Goal: Task Accomplishment & Management: Complete application form

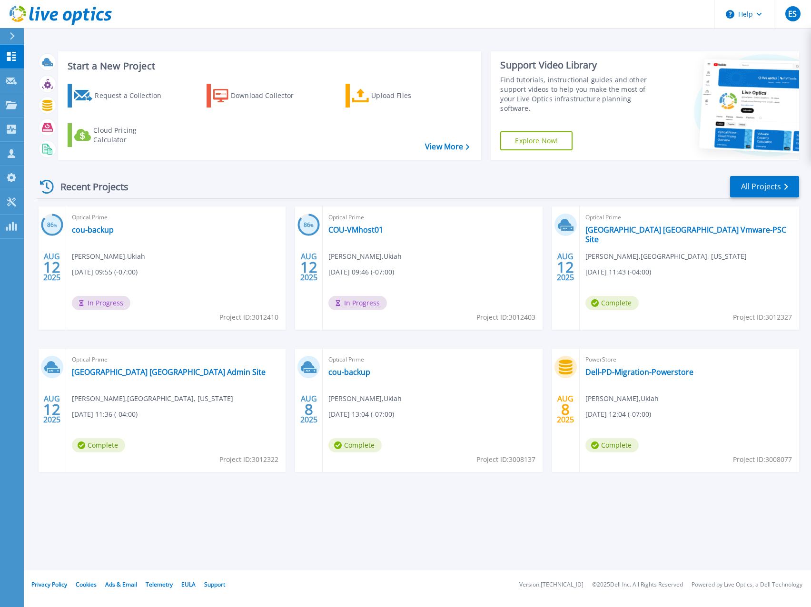
click at [434, 173] on div "Recent Projects All Projects 86 % AUG 12 2025 Optical Prime cou-backup James Br…" at bounding box center [418, 333] width 763 height 331
click at [421, 184] on div "Recent Projects All Projects" at bounding box center [418, 187] width 763 height 24
click at [458, 14] on header "Help ES Partner Team Member [PERSON_NAME] [EMAIL_ADDRESS][DOMAIN_NAME] redesign…" at bounding box center [405, 14] width 811 height 29
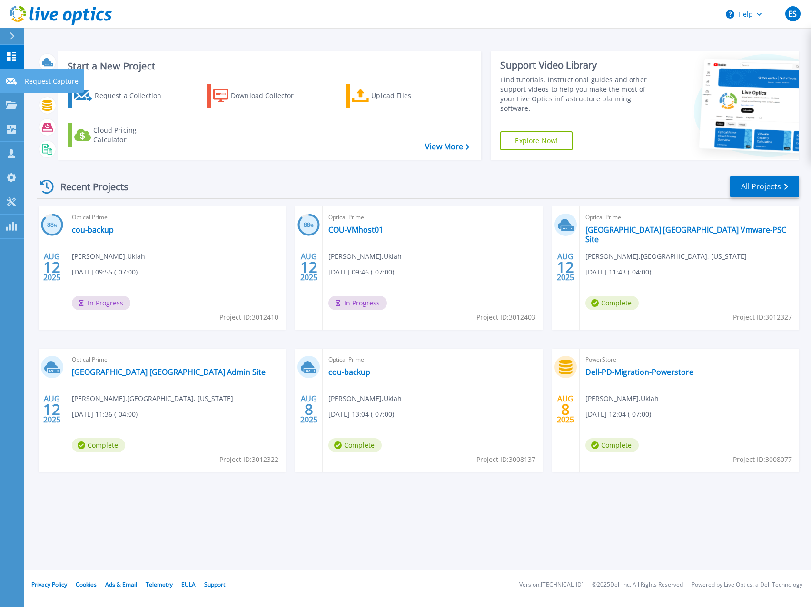
click at [15, 84] on icon at bounding box center [11, 81] width 11 height 7
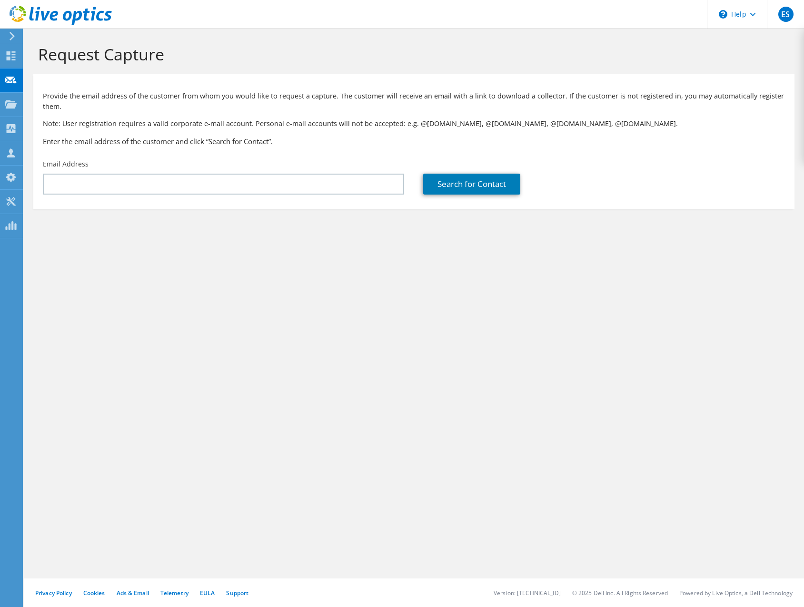
drag, startPoint x: 642, startPoint y: 174, endPoint x: 642, endPoint y: 180, distance: 5.7
click at [642, 174] on div "Search for Contact" at bounding box center [603, 184] width 361 height 21
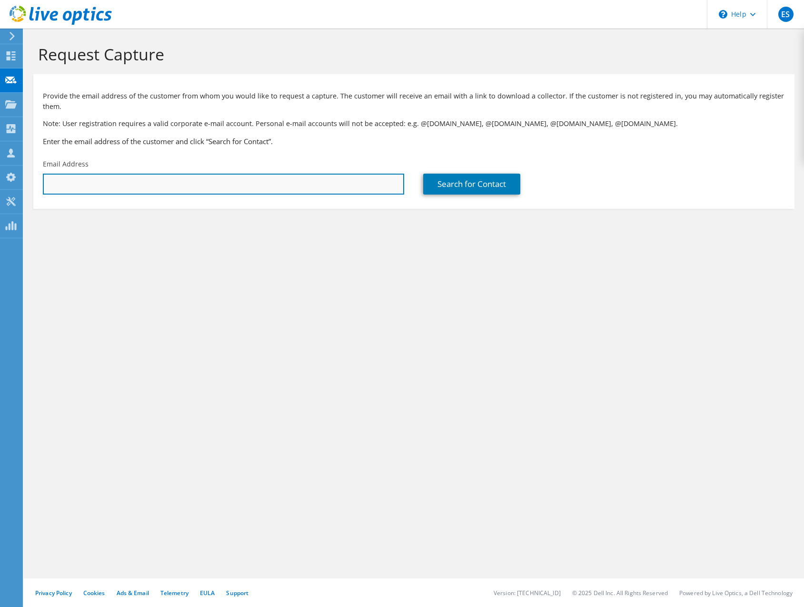
click at [153, 191] on input "text" at bounding box center [223, 184] width 361 height 21
paste input "axel.burgos@barrowsheriff.com"
type input "axel.burgos@barrowsheriff.com"
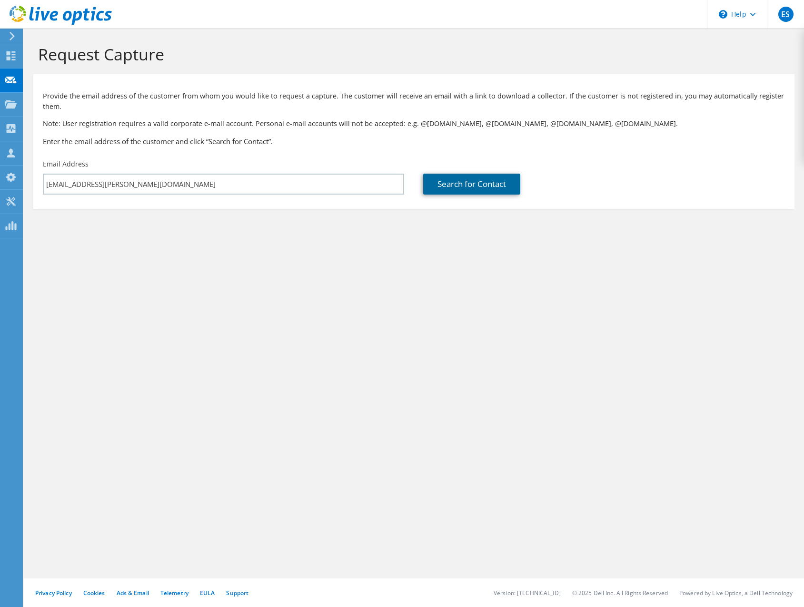
click at [456, 184] on link "Search for Contact" at bounding box center [471, 184] width 97 height 21
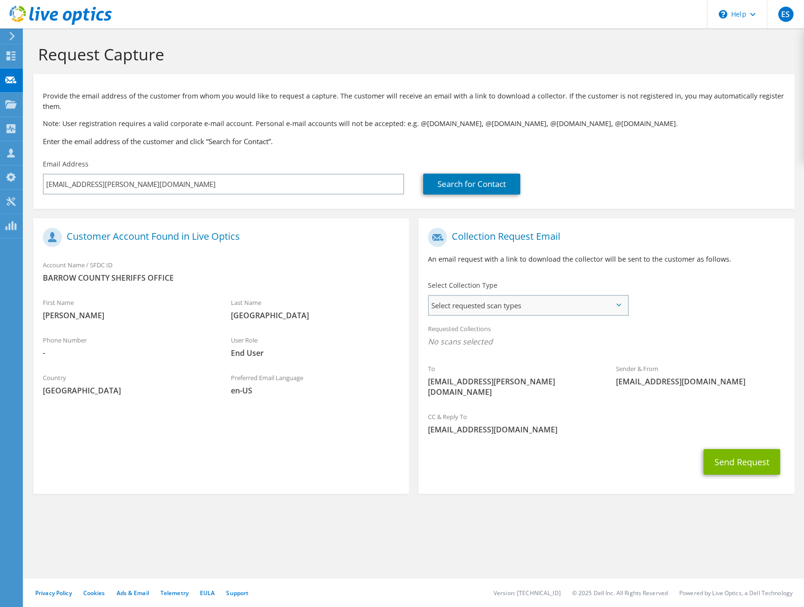
click at [615, 307] on span "Select requested scan types" at bounding box center [528, 305] width 198 height 19
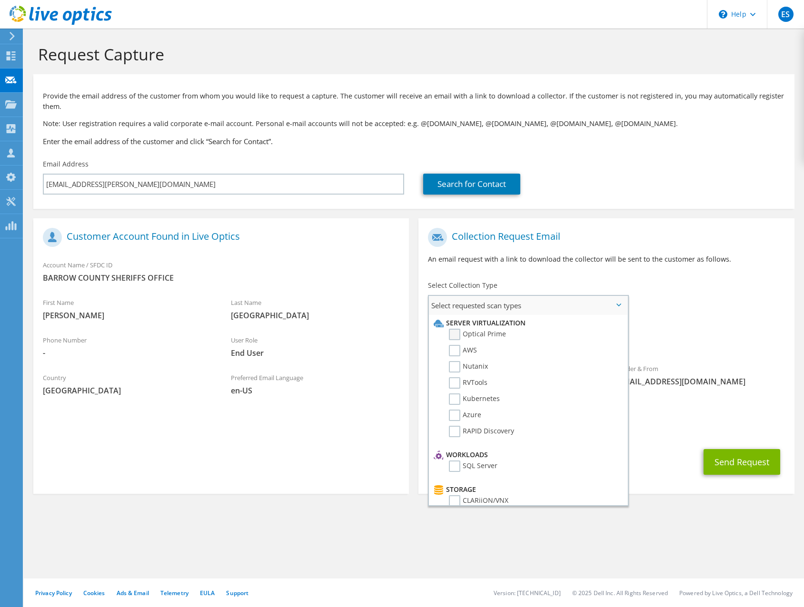
click at [457, 332] on label "Optical Prime" at bounding box center [477, 334] width 57 height 11
click at [0, 0] on input "Optical Prime" at bounding box center [0, 0] width 0 height 0
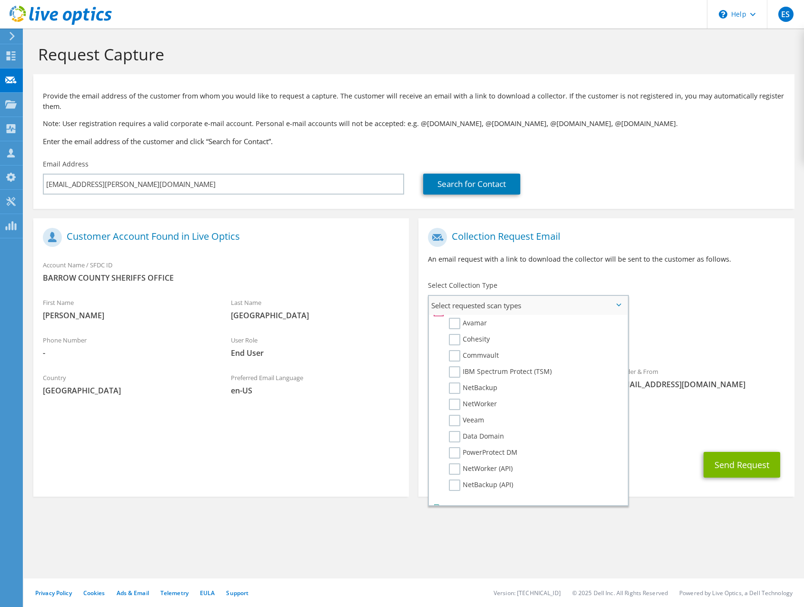
scroll to position [453, 0]
click at [455, 492] on label "Dossier" at bounding box center [468, 490] width 38 height 11
click at [0, 0] on input "Dossier" at bounding box center [0, 0] width 0 height 0
click at [744, 304] on div "To axel.burgos@barrowsheriff.com Sender & From liveoptics@liveoptics.com" at bounding box center [606, 316] width 376 height 187
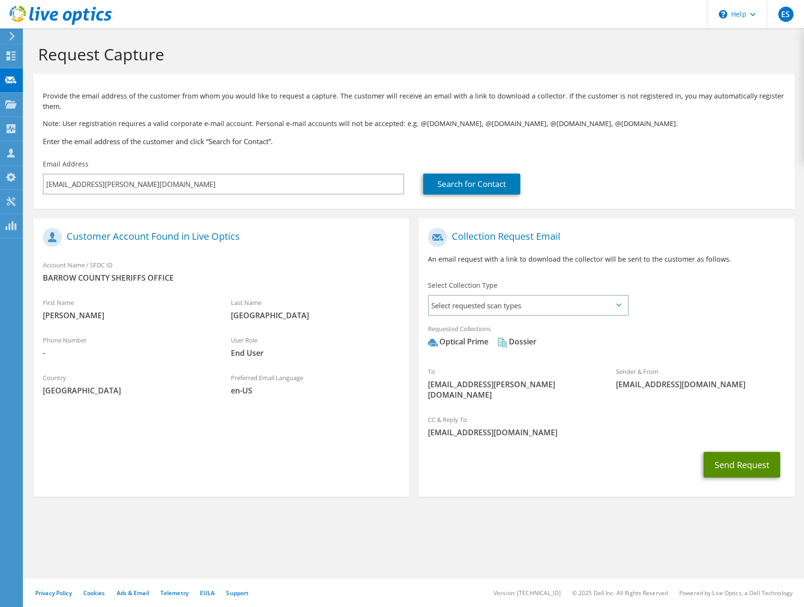
click at [735, 457] on button "Send Request" at bounding box center [742, 465] width 77 height 26
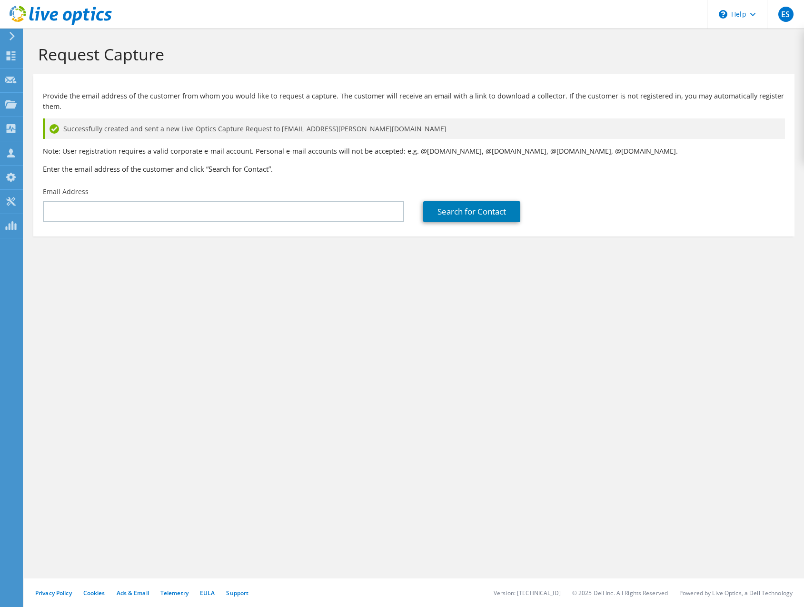
click at [620, 189] on div "Search for Contact" at bounding box center [604, 204] width 380 height 45
click at [16, 19] on icon at bounding box center [61, 16] width 102 height 20
